Goal: Task Accomplishment & Management: Manage account settings

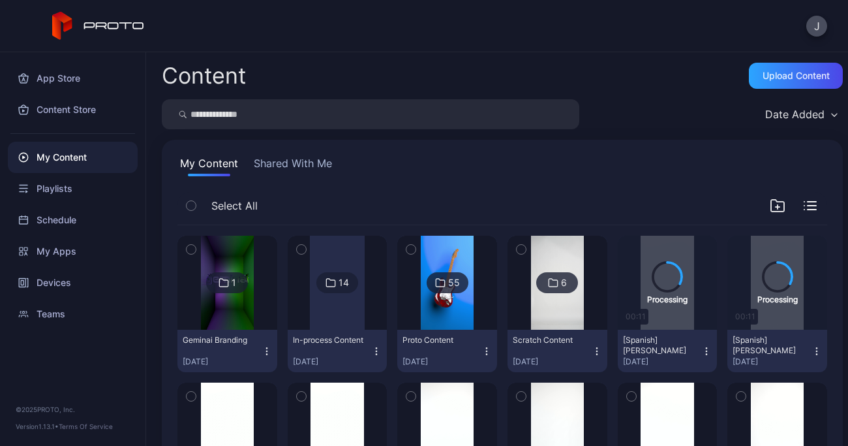
click at [305, 115] on input "search" at bounding box center [370, 114] width 417 height 30
type input "*****"
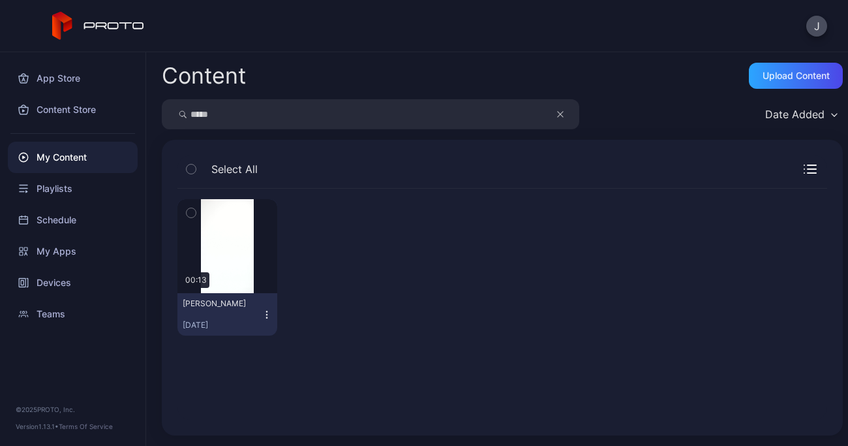
click at [262, 309] on icon "button" at bounding box center [267, 314] width 10 height 10
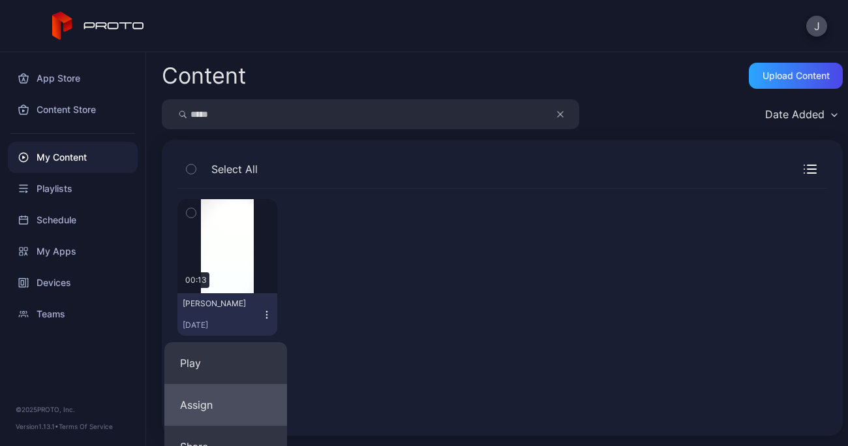
click at [224, 408] on button "Assign" at bounding box center [225, 405] width 123 height 42
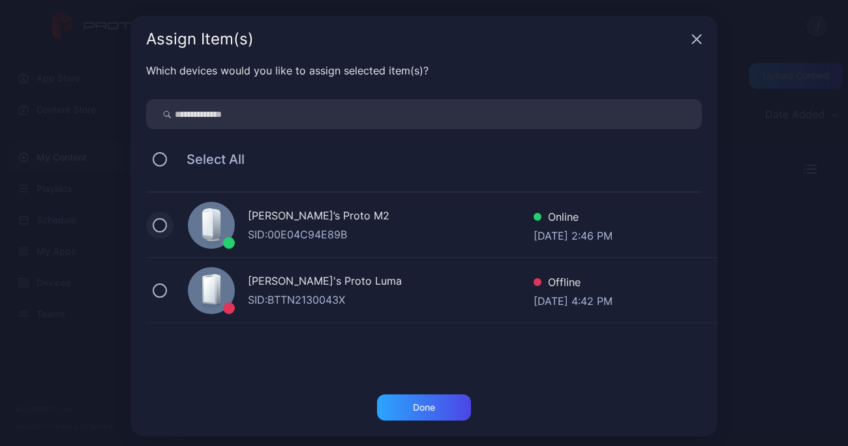
click at [153, 219] on button at bounding box center [160, 225] width 14 height 14
click at [417, 408] on div "Done" at bounding box center [424, 407] width 22 height 10
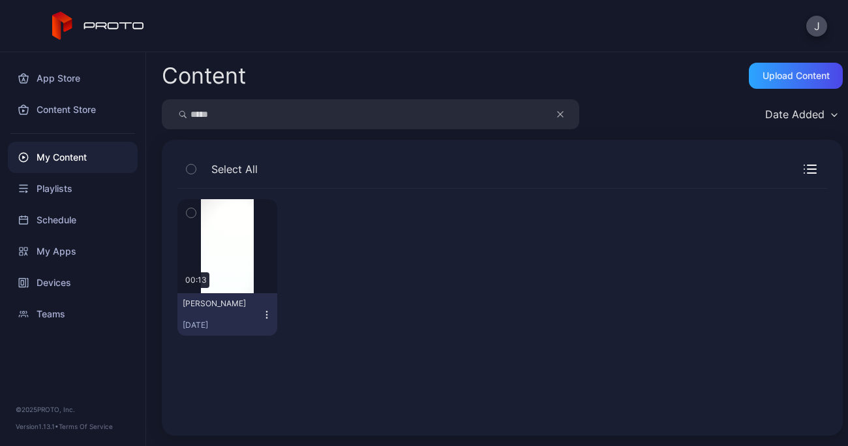
click at [564, 111] on button "button" at bounding box center [566, 114] width 25 height 30
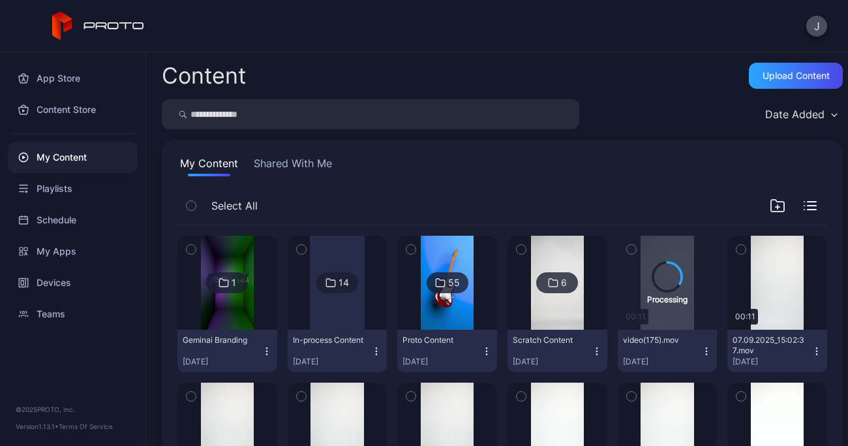
click at [394, 112] on input "search" at bounding box center [370, 114] width 417 height 30
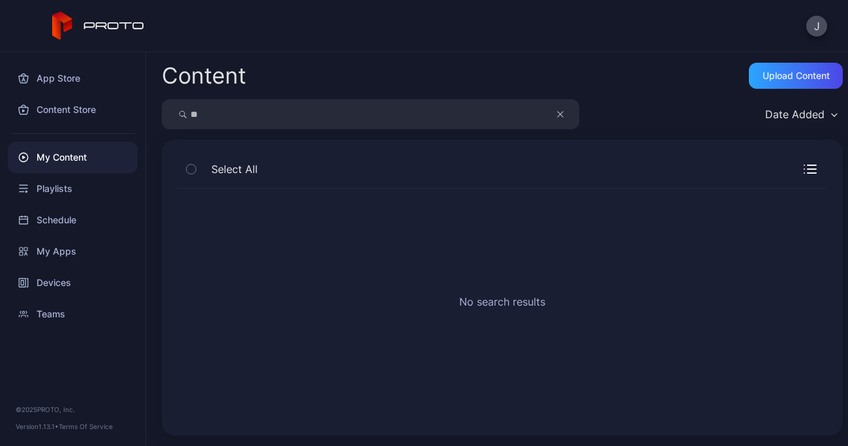
type input "*"
drag, startPoint x: 235, startPoint y: 115, endPoint x: 184, endPoint y: 112, distance: 51.6
click at [184, 112] on div "*******" at bounding box center [370, 114] width 417 height 30
type input "****"
click at [564, 115] on button "button" at bounding box center [566, 114] width 25 height 30
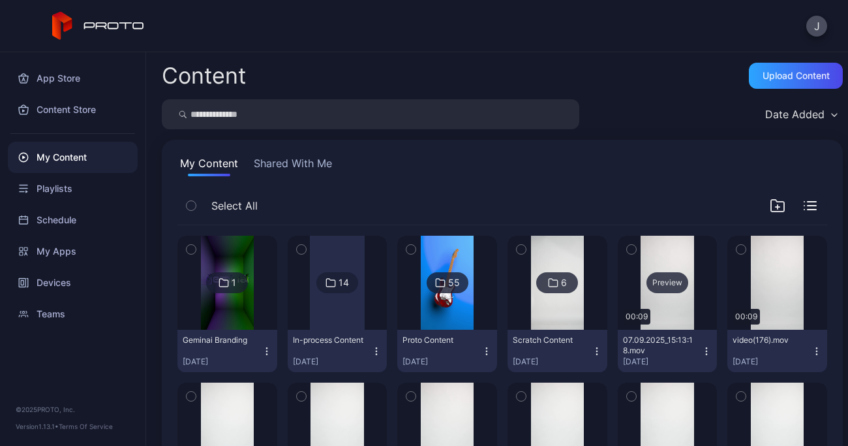
click at [658, 292] on div "Preview" at bounding box center [667, 282] width 42 height 21
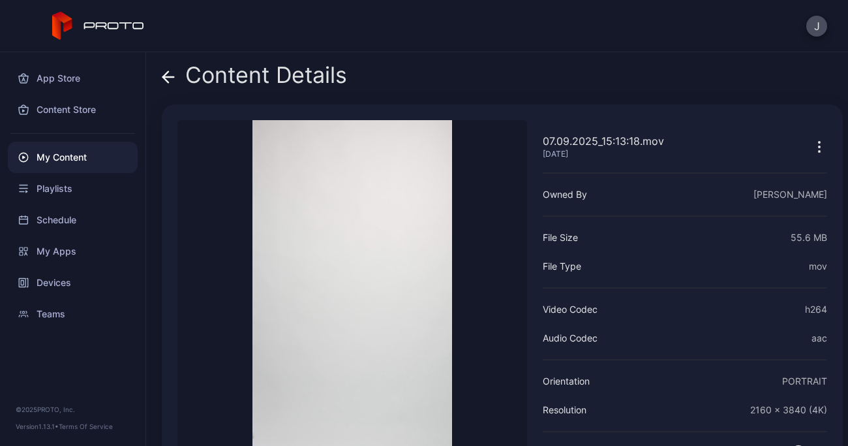
click at [169, 73] on icon at bounding box center [168, 76] width 13 height 13
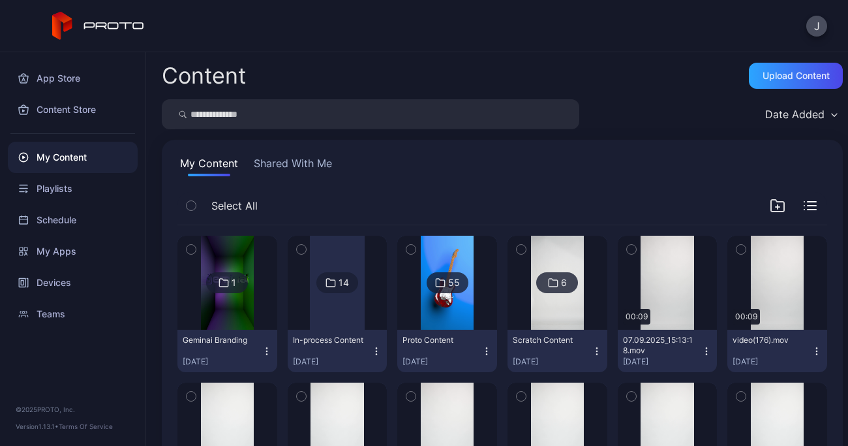
click at [701, 350] on icon "button" at bounding box center [706, 351] width 10 height 10
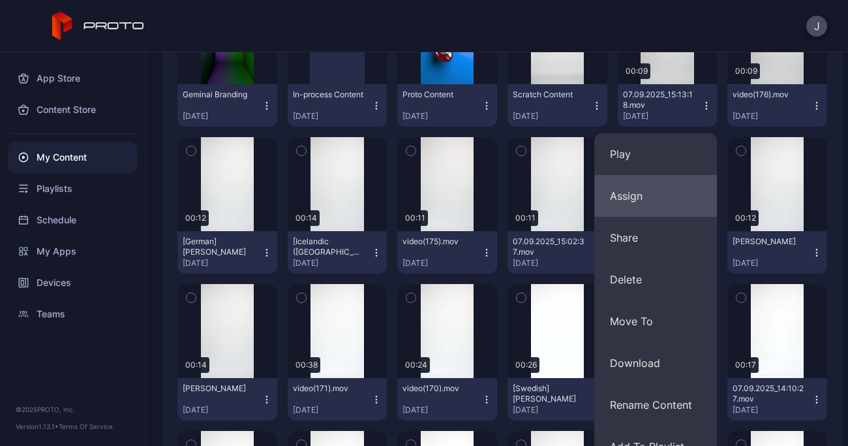
scroll to position [269, 0]
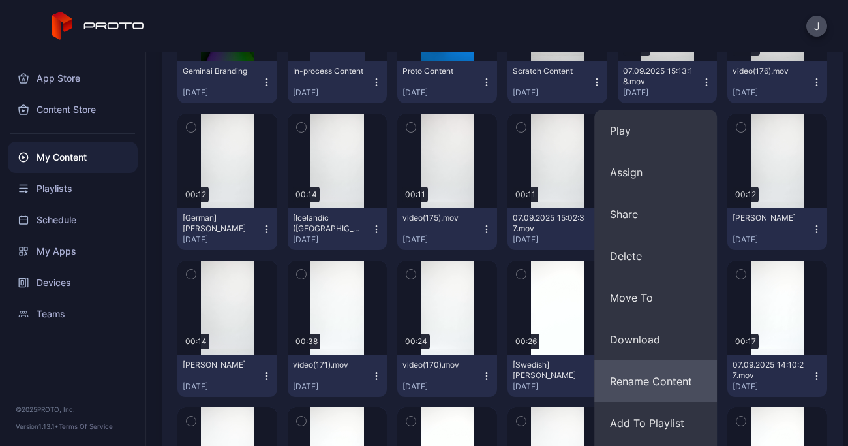
click at [661, 375] on button "Rename Content" at bounding box center [655, 381] width 123 height 42
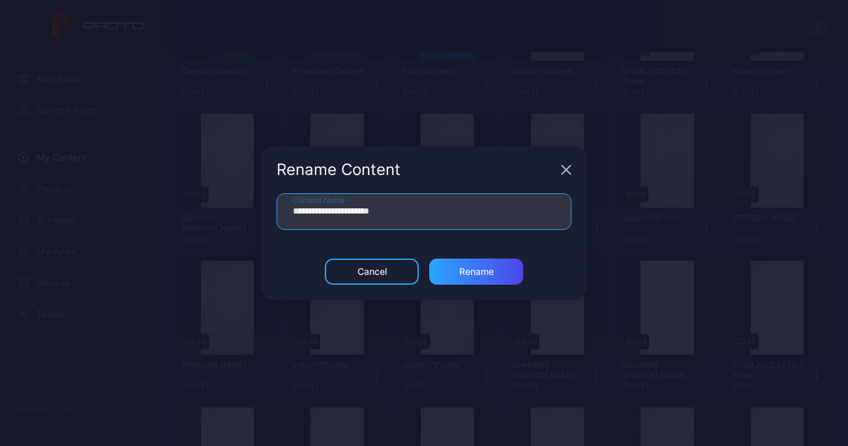
drag, startPoint x: 429, startPoint y: 210, endPoint x: 224, endPoint y: 224, distance: 205.9
click at [224, 224] on div "**********" at bounding box center [424, 223] width 848 height 446
type input "**********"
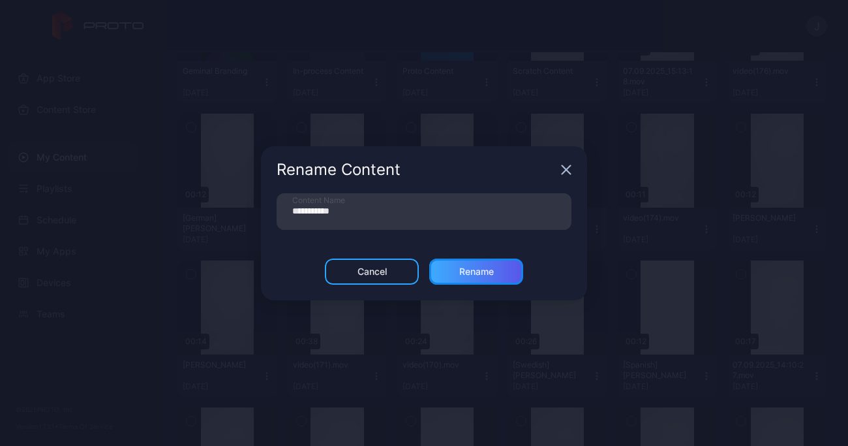
click at [501, 281] on div "Rename" at bounding box center [476, 271] width 94 height 26
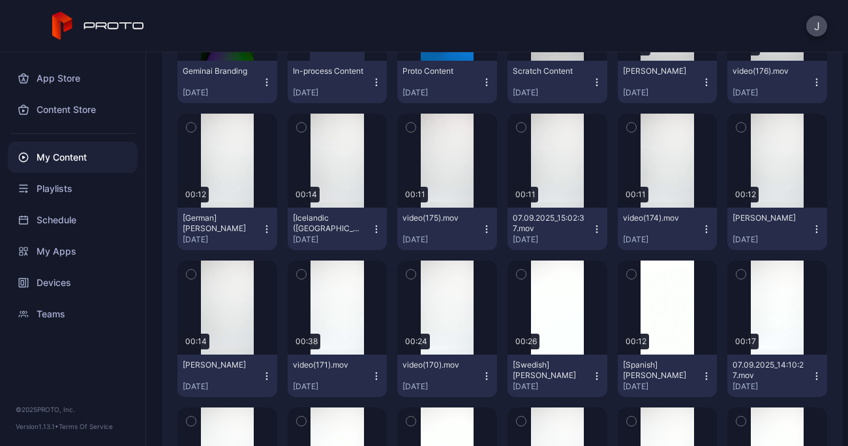
scroll to position [0, 0]
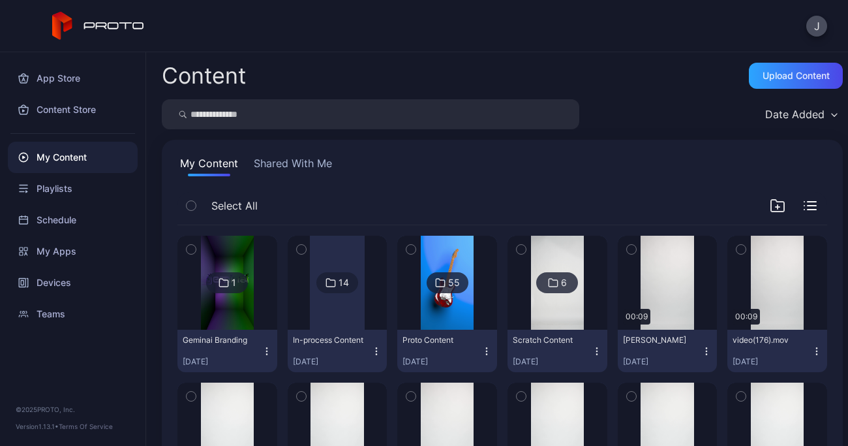
click at [706, 347] on icon "button" at bounding box center [706, 347] width 1 height 1
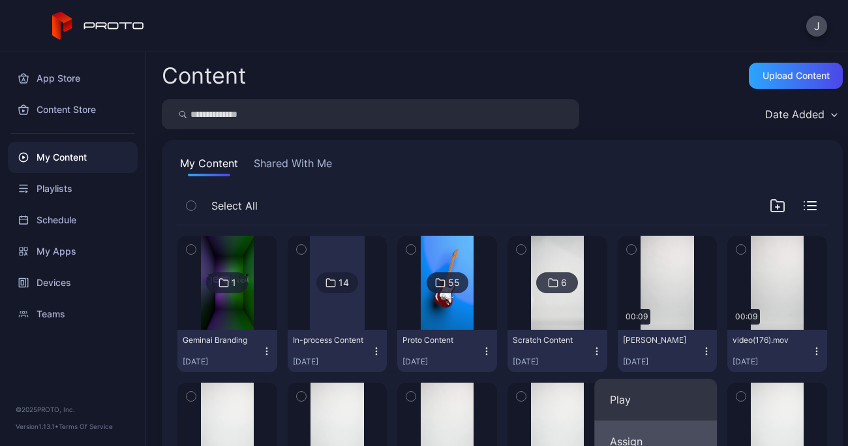
click at [637, 441] on button "Assign" at bounding box center [655, 441] width 123 height 42
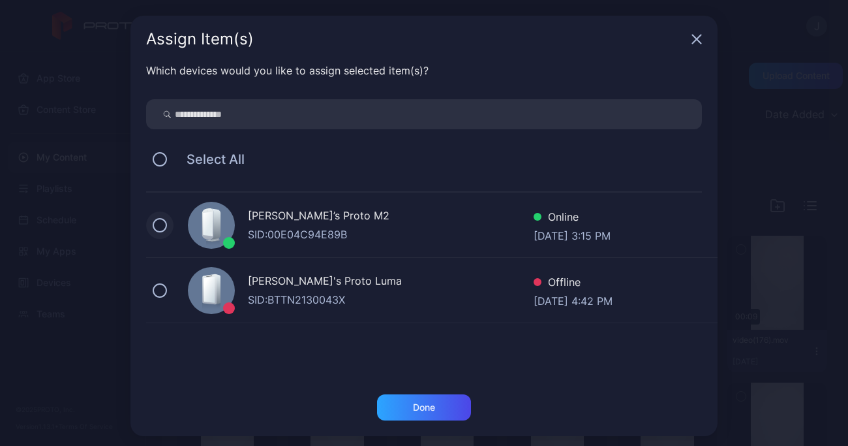
click at [157, 222] on button at bounding box center [160, 225] width 14 height 14
click at [428, 406] on div "Done" at bounding box center [424, 407] width 94 height 26
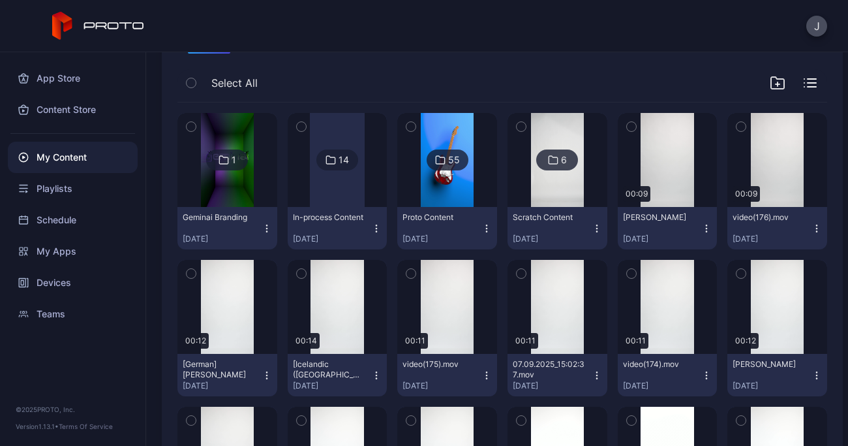
scroll to position [128, 0]
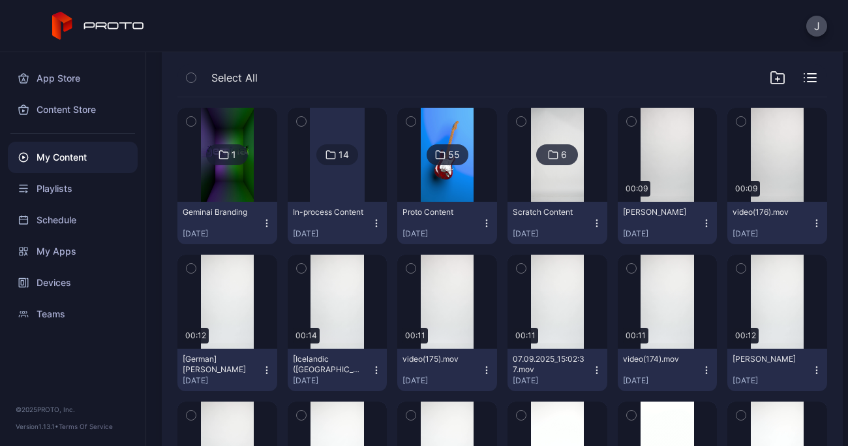
click at [376, 365] on icon "button" at bounding box center [376, 370] width 10 height 10
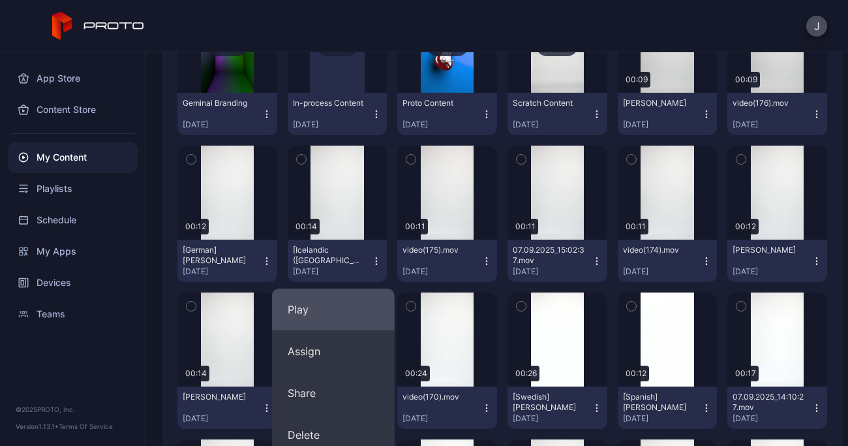
scroll to position [238, 0]
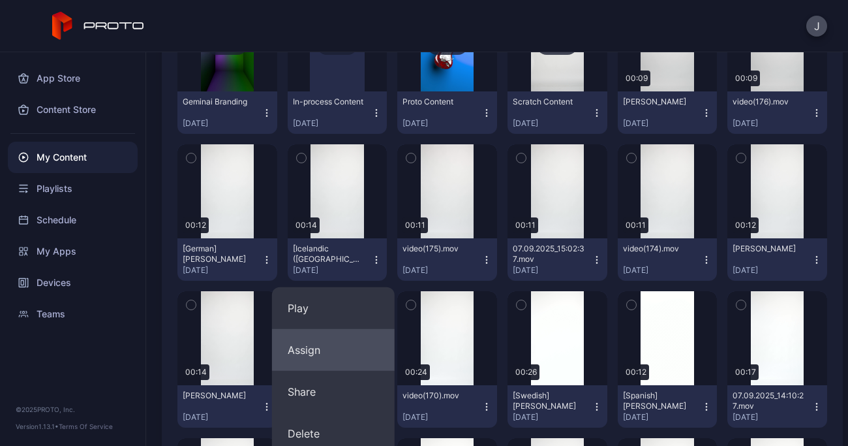
click at [316, 349] on button "Assign" at bounding box center [333, 350] width 123 height 42
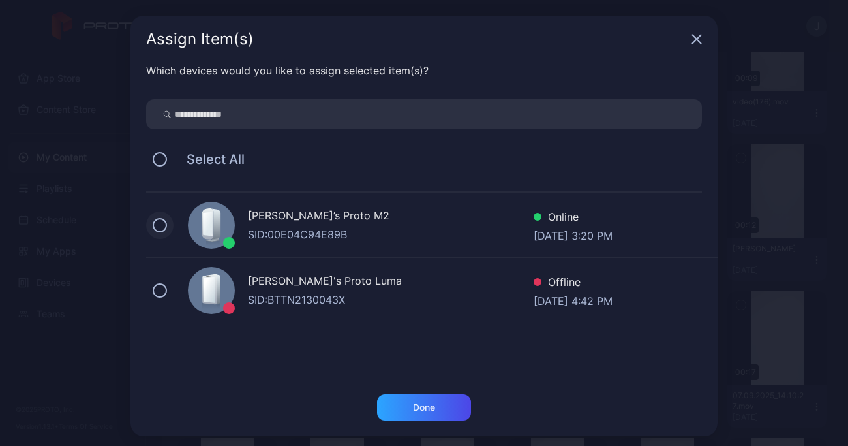
click at [153, 224] on button at bounding box center [160, 225] width 14 height 14
click at [404, 409] on div "Done" at bounding box center [424, 407] width 94 height 26
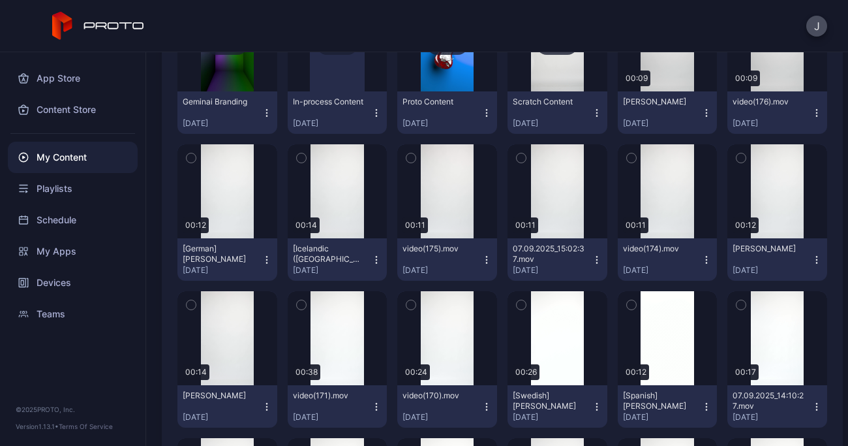
click at [268, 406] on icon "button" at bounding box center [267, 406] width 10 height 10
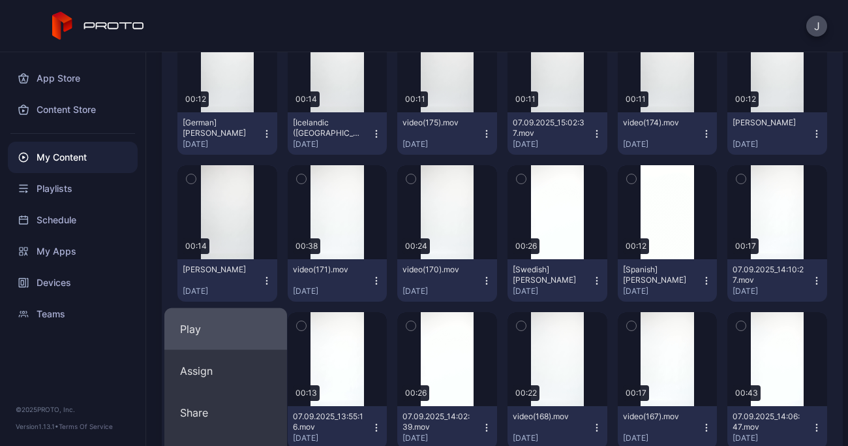
scroll to position [382, 0]
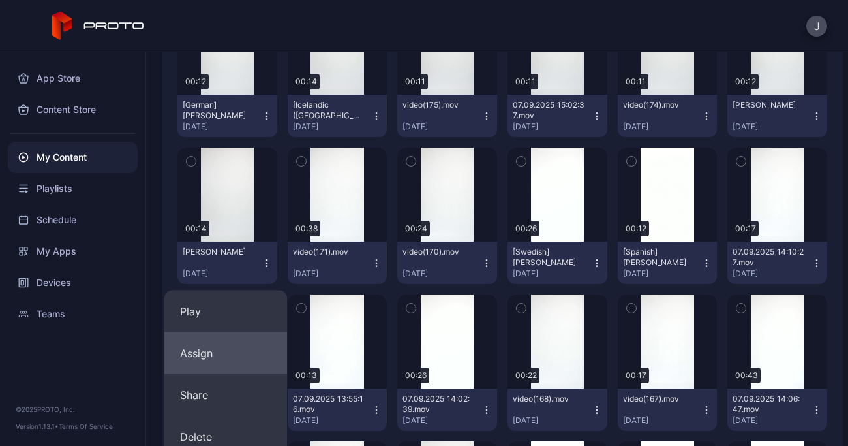
click at [205, 349] on button "Assign" at bounding box center [225, 353] width 123 height 42
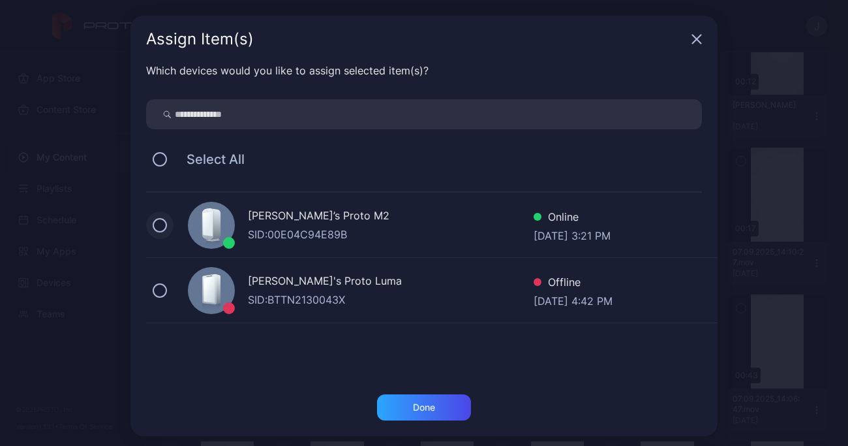
click at [153, 223] on button at bounding box center [160, 225] width 14 height 14
click at [449, 406] on div "Done" at bounding box center [424, 407] width 94 height 26
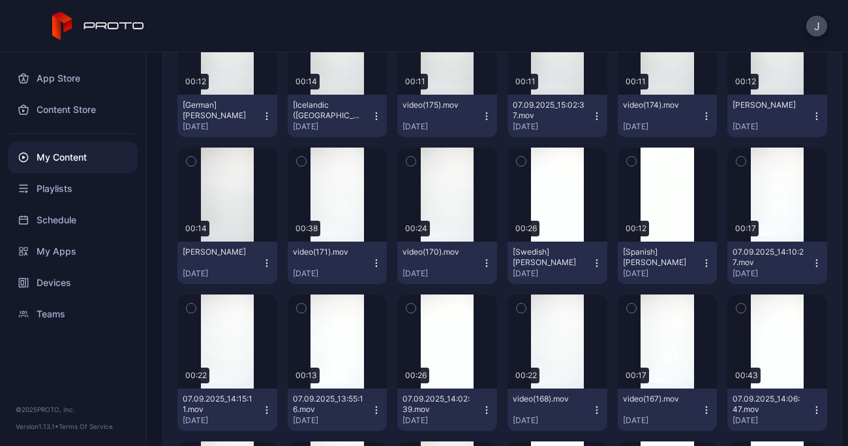
click at [265, 114] on icon "button" at bounding box center [267, 116] width 10 height 10
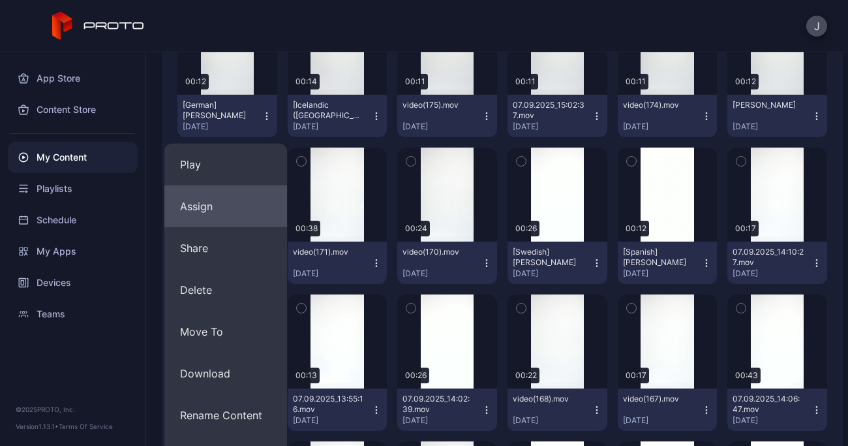
click at [210, 209] on button "Assign" at bounding box center [225, 206] width 123 height 42
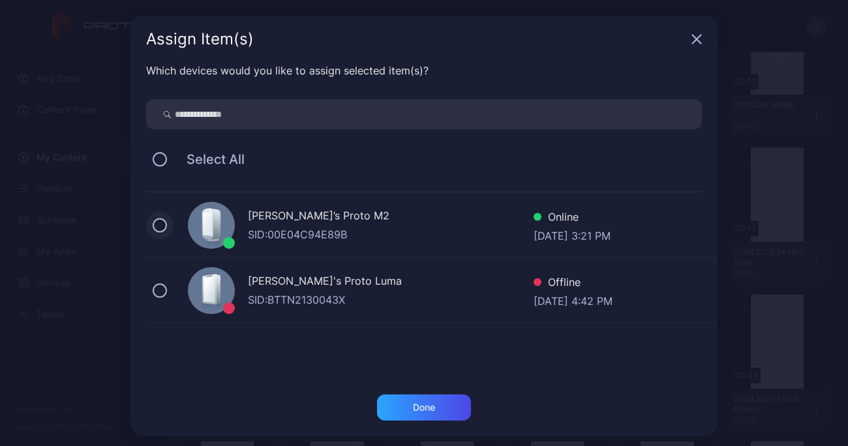
click at [155, 222] on button at bounding box center [160, 225] width 14 height 14
click at [451, 404] on div "Done" at bounding box center [424, 407] width 94 height 26
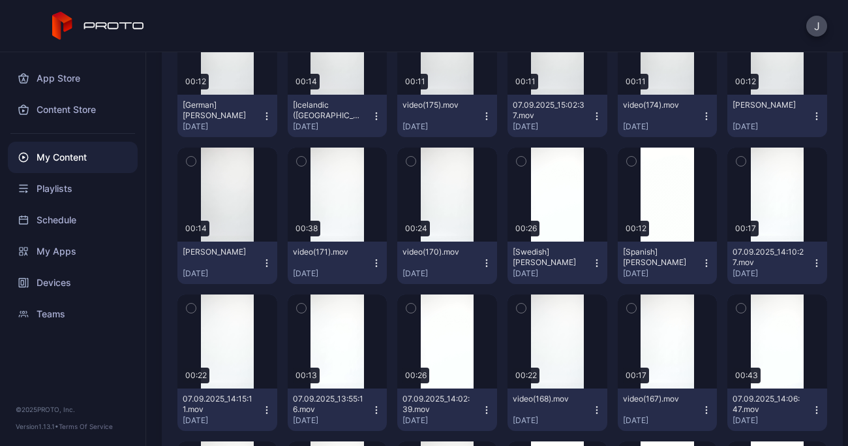
click at [816, 112] on icon "button" at bounding box center [816, 112] width 1 height 1
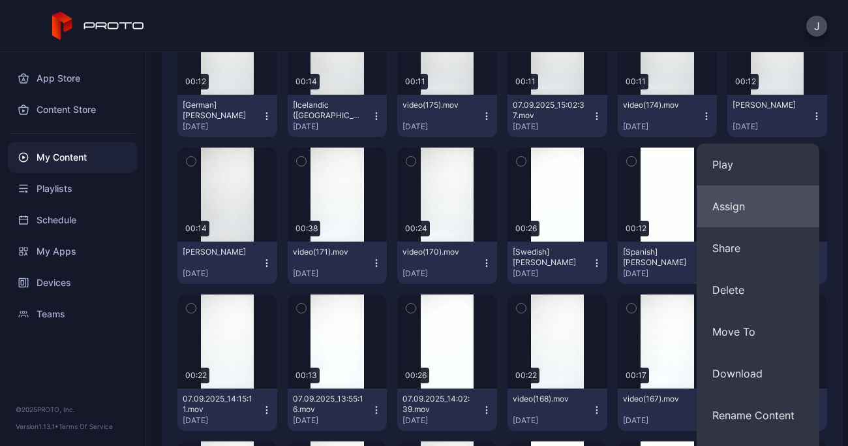
click at [725, 205] on button "Assign" at bounding box center [758, 206] width 123 height 42
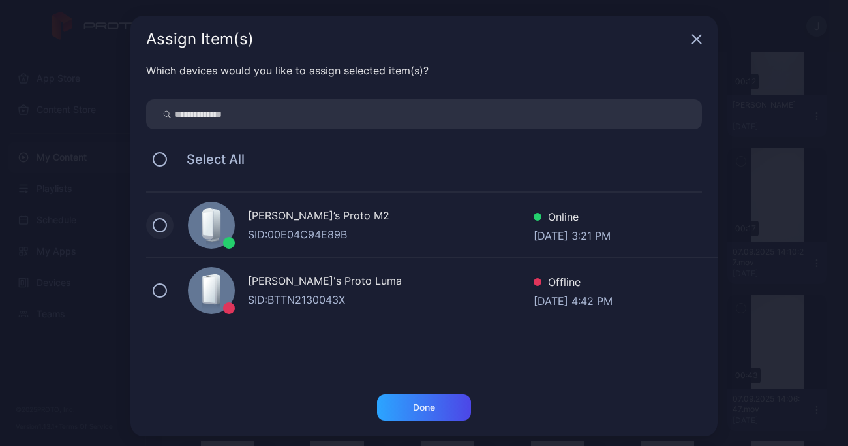
click at [153, 224] on button at bounding box center [160, 225] width 14 height 14
click at [427, 409] on div "Done" at bounding box center [424, 407] width 22 height 10
